Goal: Information Seeking & Learning: Learn about a topic

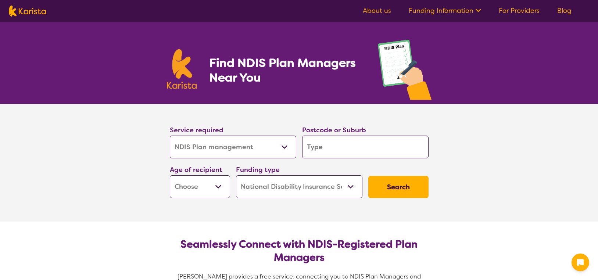
select select "NDIS Plan management"
select select "NDIS"
select select "NDIS Plan management"
select select "NDIS"
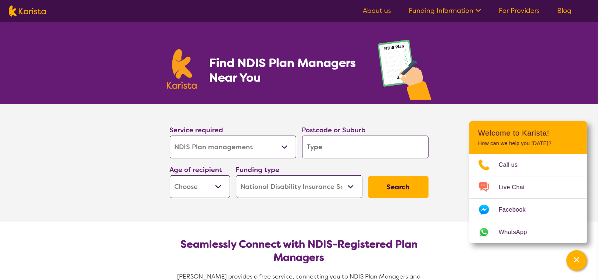
click at [219, 185] on select "Early Childhood - 0 to 9 Child - 10 to 11 Adolescent - 12 to 17 Adult - 18 to 6…" at bounding box center [200, 186] width 60 height 23
select select "AD"
click at [170, 175] on select "Early Childhood - 0 to 9 Child - 10 to 11 Adolescent - 12 to 17 Adult - 18 to 6…" at bounding box center [200, 186] width 60 height 23
select select "AD"
click at [338, 150] on input "search" at bounding box center [365, 147] width 126 height 23
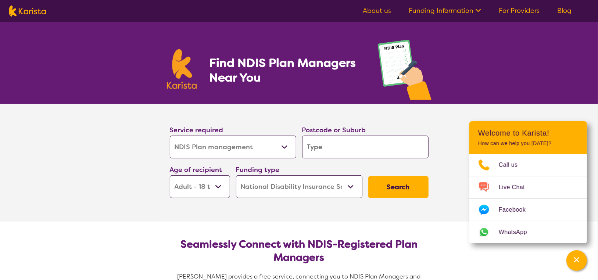
type input "2"
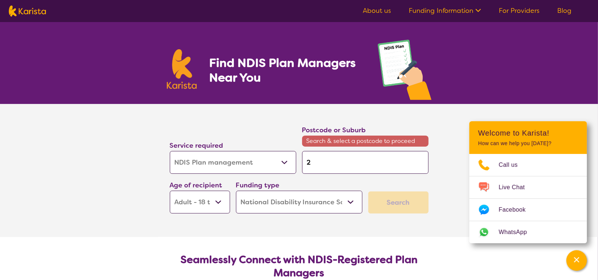
type input "29"
type input "294"
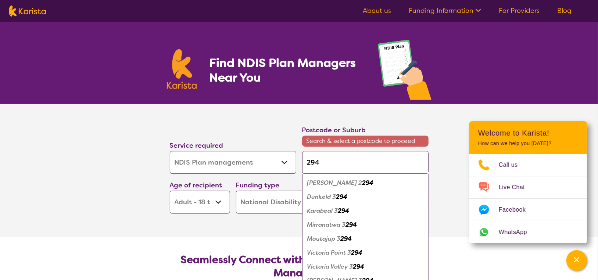
type input "2948"
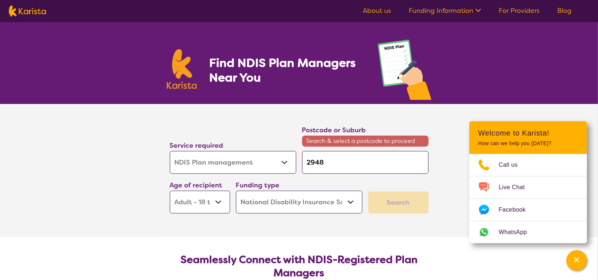
click at [312, 165] on input "2948" at bounding box center [365, 162] width 126 height 23
type input "2048"
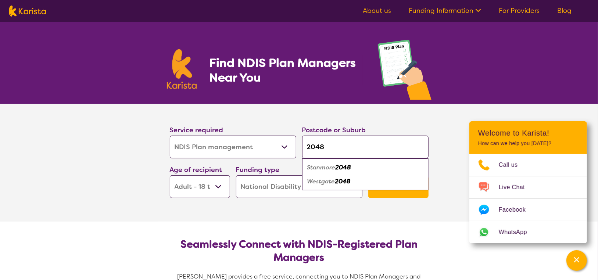
type input "2048"
click at [317, 169] on em "Stanmore" at bounding box center [321, 168] width 28 height 8
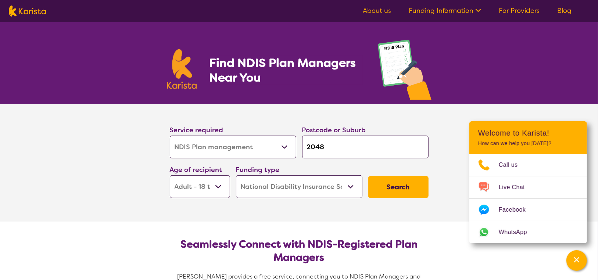
click at [386, 189] on button "Search" at bounding box center [398, 187] width 60 height 22
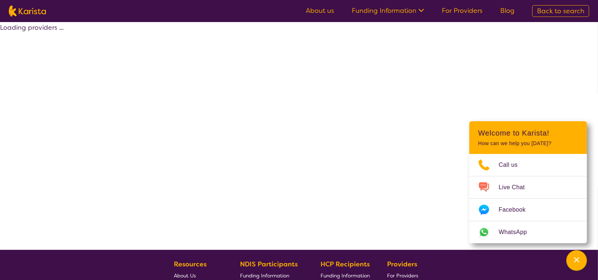
select select "by_score"
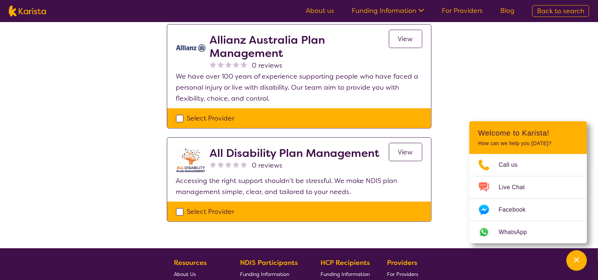
scroll to position [502, 0]
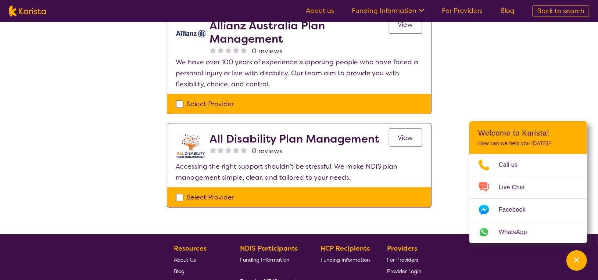
click at [411, 136] on span "View" at bounding box center [405, 137] width 15 height 9
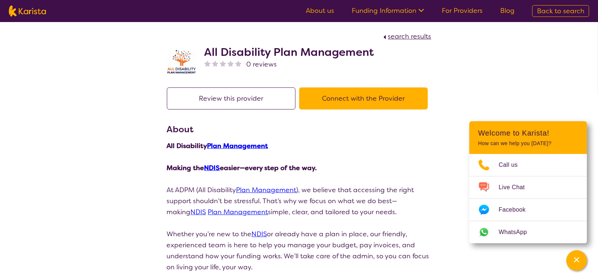
click at [404, 33] on span "search results" at bounding box center [409, 36] width 43 height 9
select select "by_score"
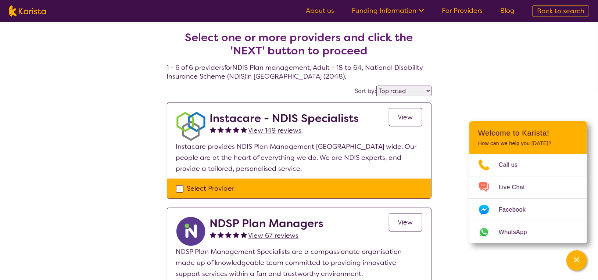
click at [402, 117] on span "View" at bounding box center [405, 117] width 15 height 9
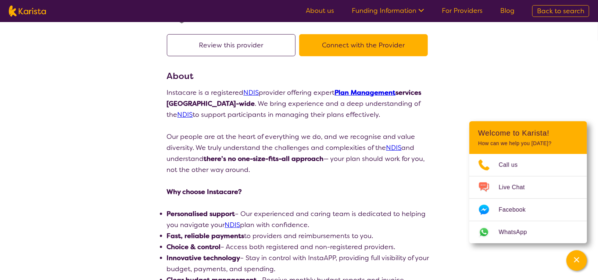
scroll to position [49, 0]
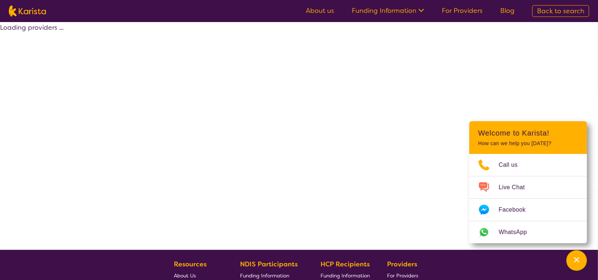
select select "by_score"
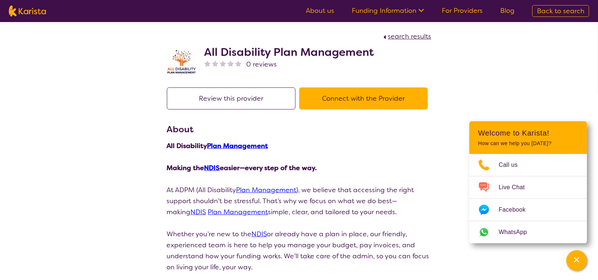
select select "by_score"
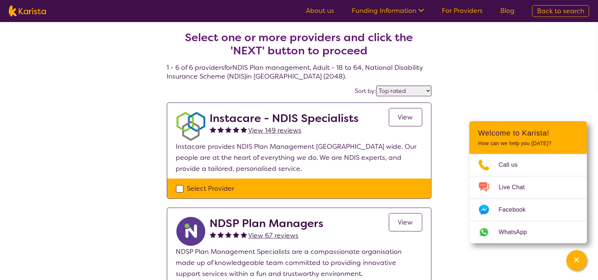
select select "NDIS Plan management"
select select "AD"
select select "NDIS"
select select "NDIS Plan management"
select select "AD"
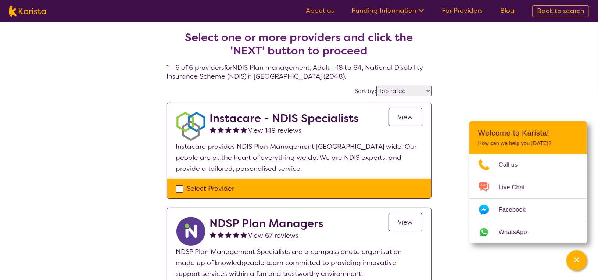
select select "NDIS"
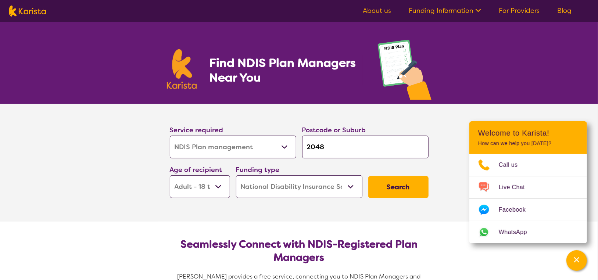
click at [393, 183] on button "Search" at bounding box center [398, 187] width 60 height 22
select select "by_score"
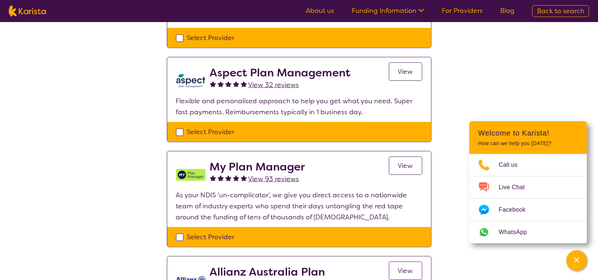
scroll to position [257, 0]
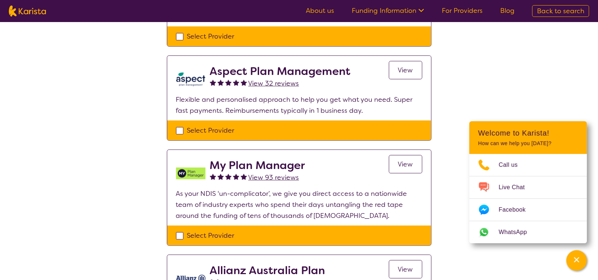
click at [402, 163] on span "View" at bounding box center [405, 164] width 15 height 9
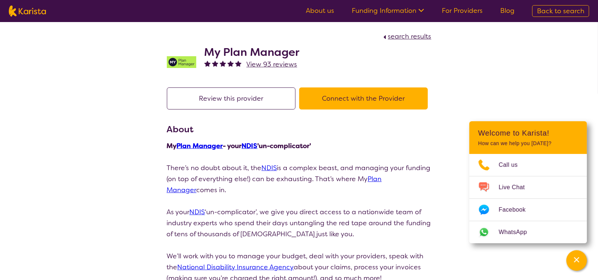
click at [411, 37] on span "search results" at bounding box center [409, 36] width 43 height 9
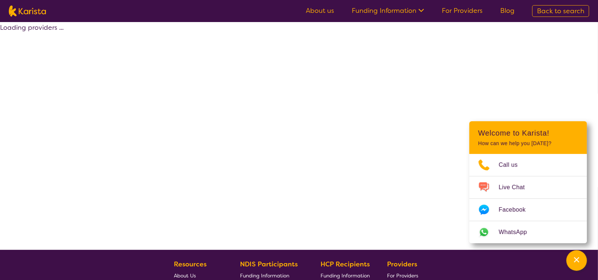
select select "by_score"
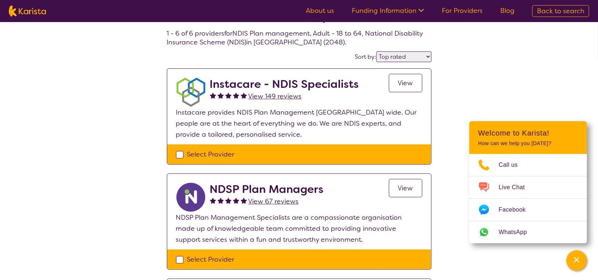
scroll to position [37, 0]
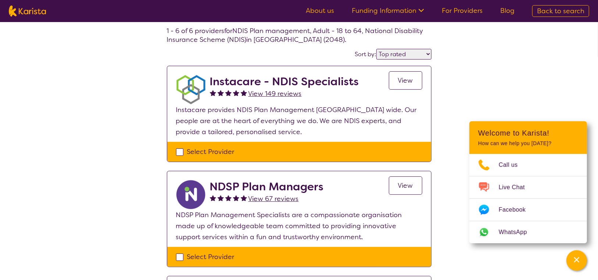
click at [408, 80] on span "View" at bounding box center [405, 80] width 15 height 9
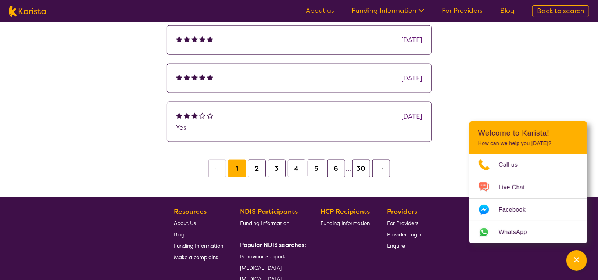
scroll to position [588, 0]
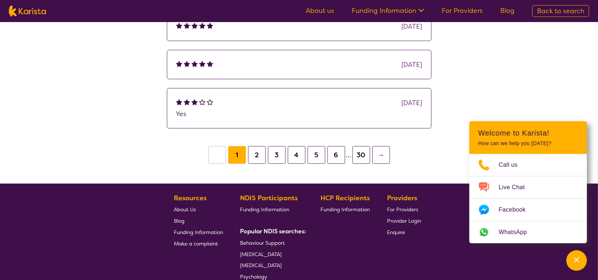
click at [338, 152] on button "6" at bounding box center [337, 155] width 18 height 18
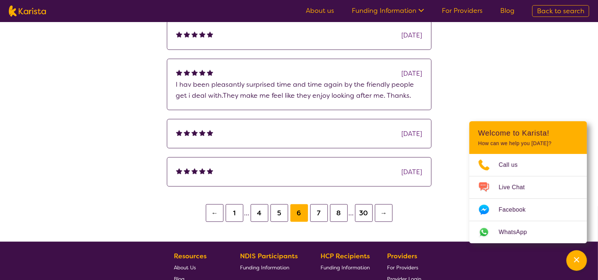
scroll to position [551, 0]
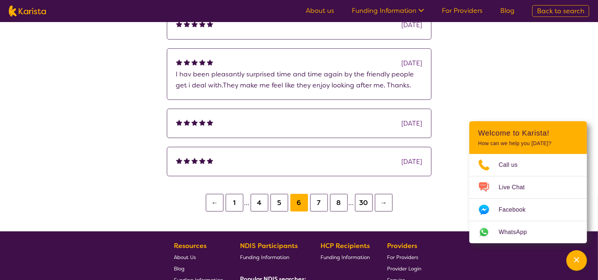
click at [338, 194] on button "8" at bounding box center [339, 203] width 18 height 18
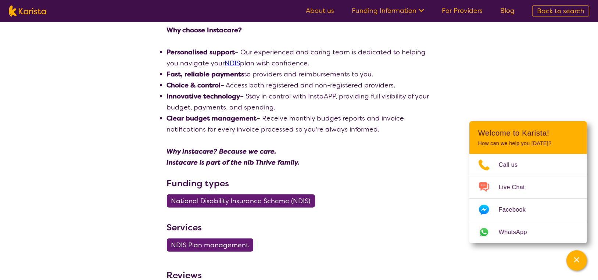
scroll to position [210, 0]
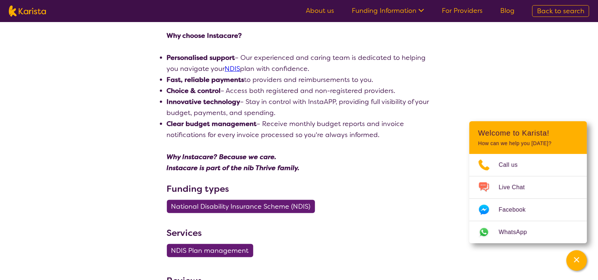
click at [229, 68] on link "NDIS" at bounding box center [232, 68] width 15 height 9
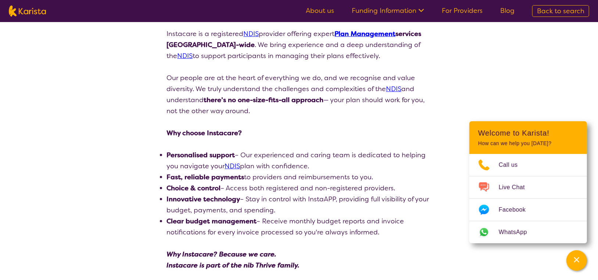
scroll to position [99, 0]
